Goal: Task Accomplishment & Management: Manage account settings

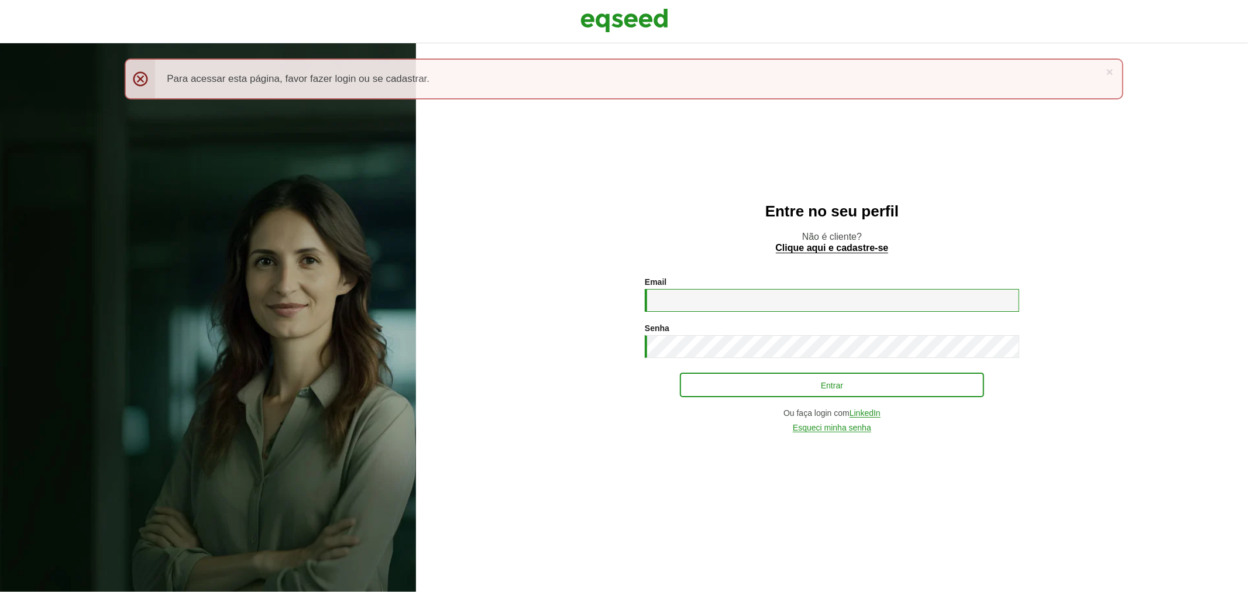
type input "**********"
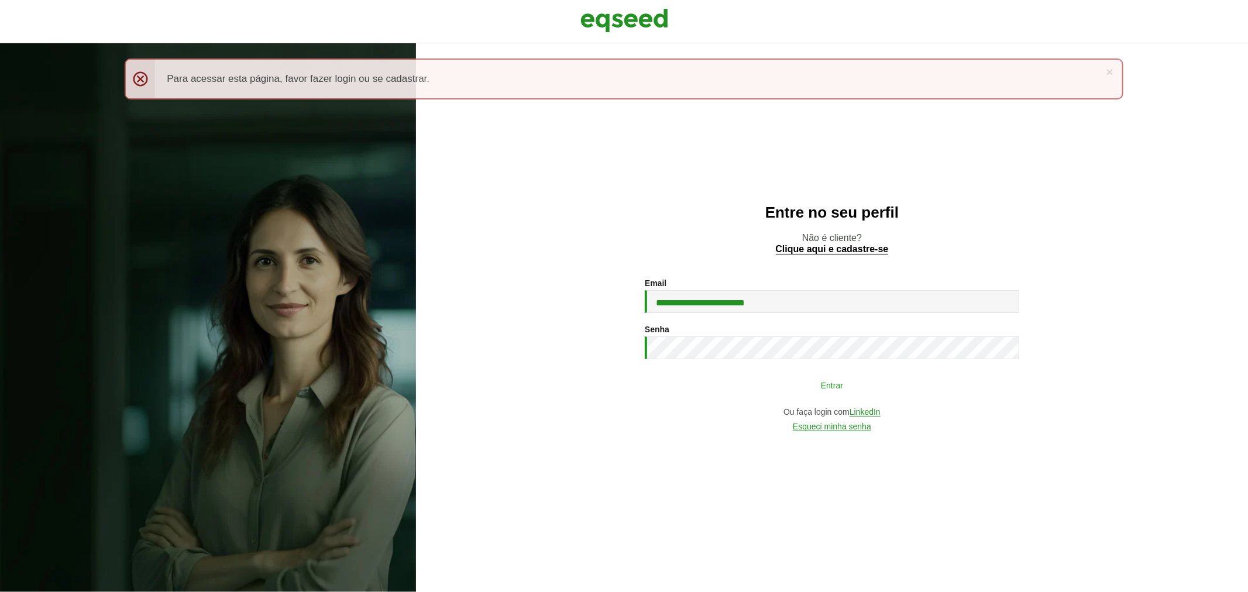
click at [703, 388] on button "Entrar" at bounding box center [832, 385] width 304 height 22
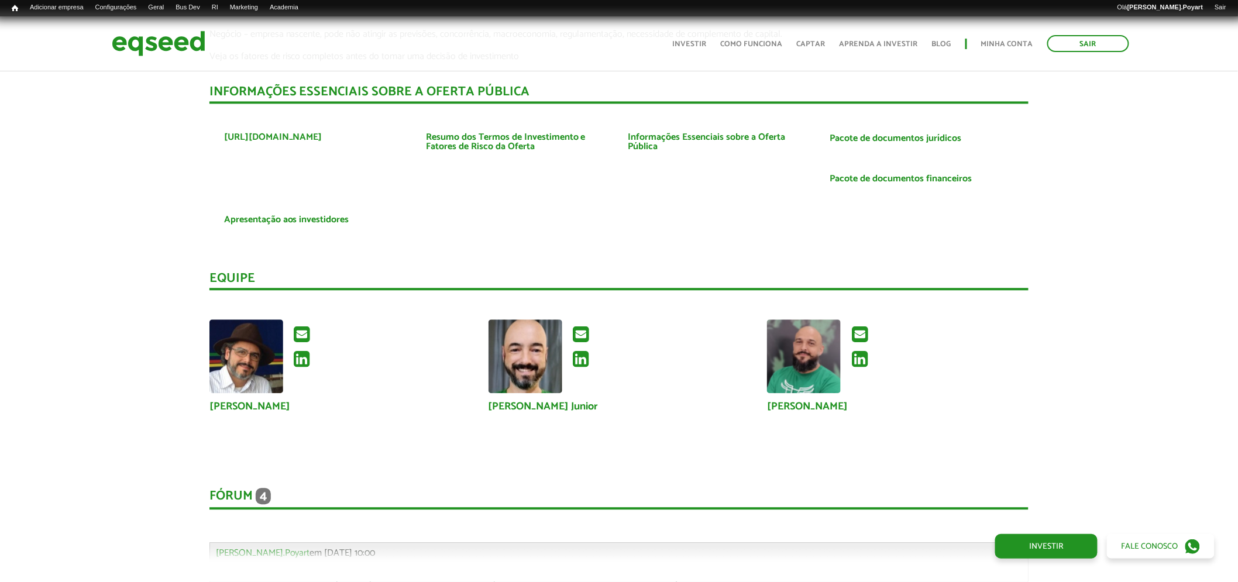
scroll to position [3199, 0]
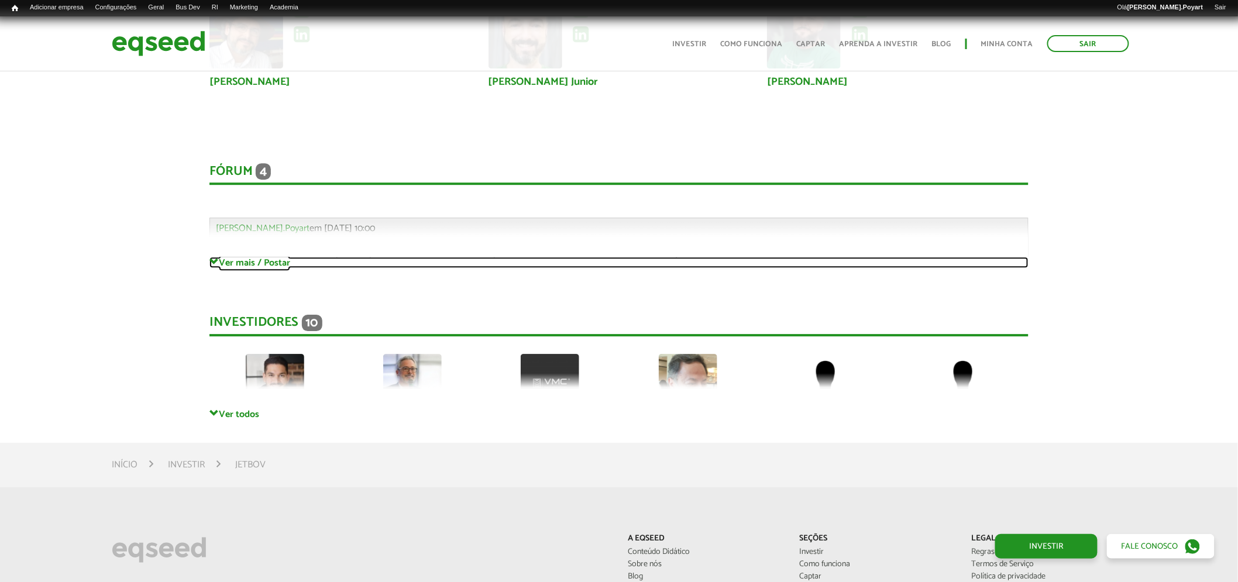
click at [254, 257] on link "Ver mais / Postar" at bounding box center [619, 262] width 820 height 11
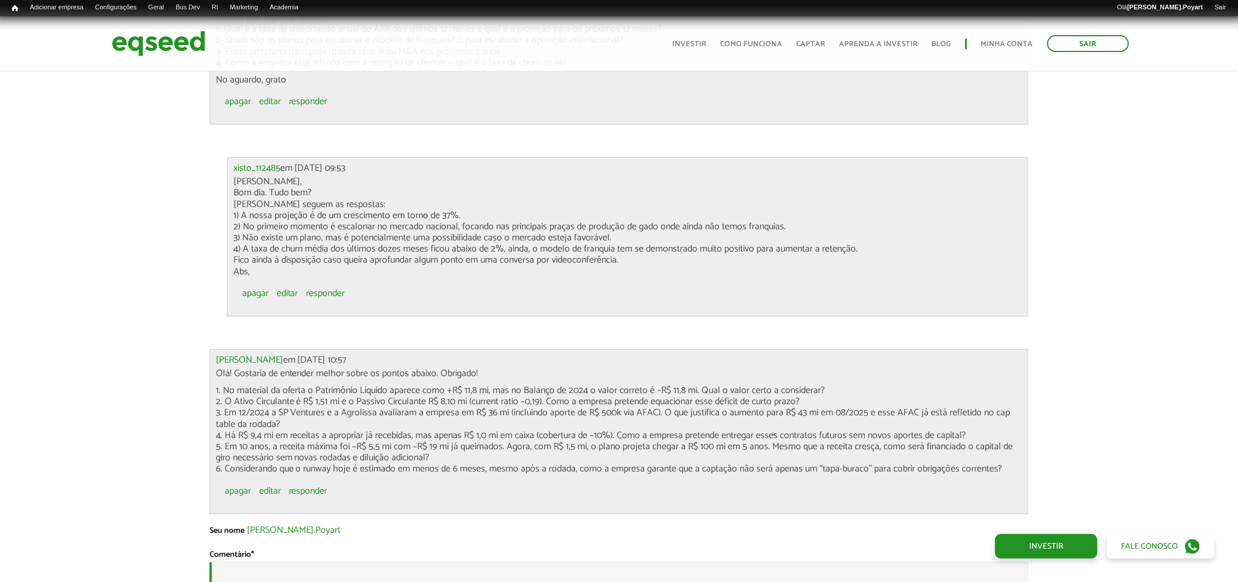
scroll to position [3394, 0]
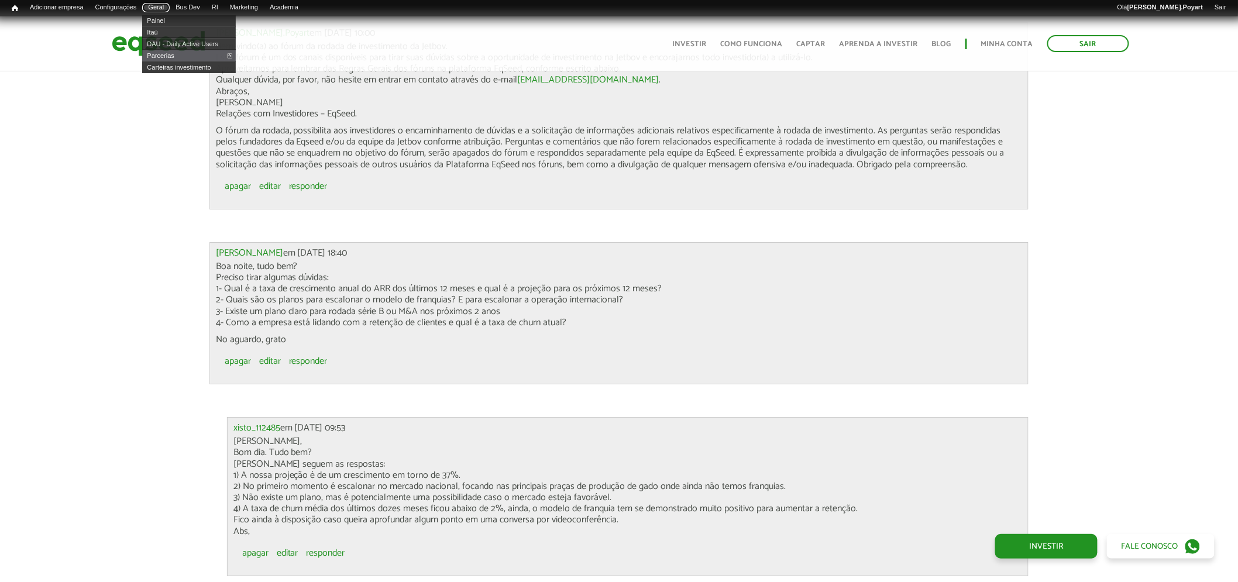
click at [168, 4] on link "Geral" at bounding box center [155, 7] width 27 height 9
